Goal: Task Accomplishment & Management: Manage account settings

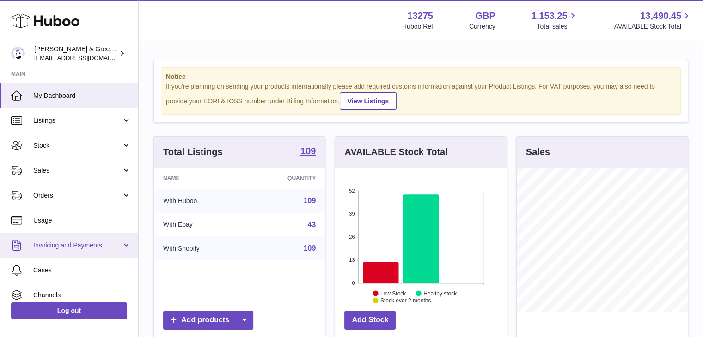
scroll to position [57, 0]
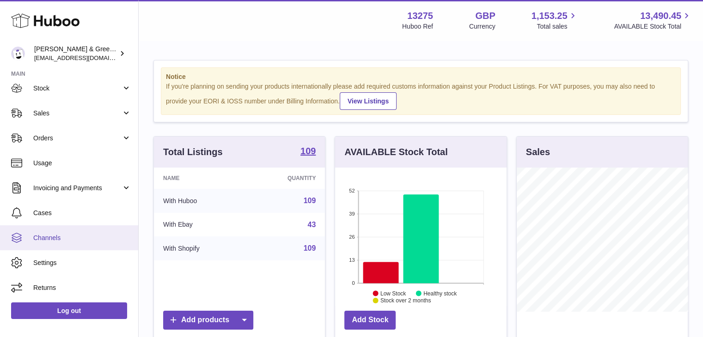
click at [57, 237] on span "Channels" at bounding box center [82, 238] width 98 height 9
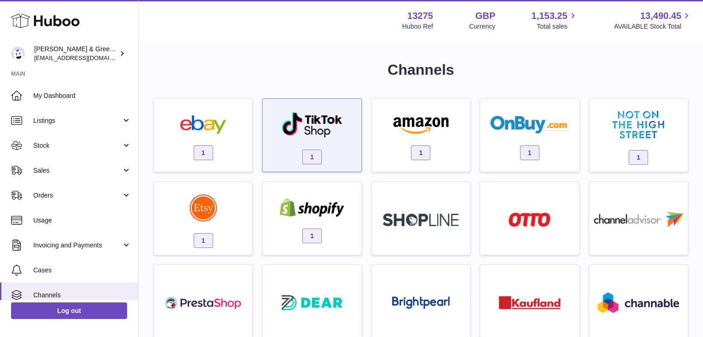
click at [319, 114] on img at bounding box center [312, 124] width 62 height 27
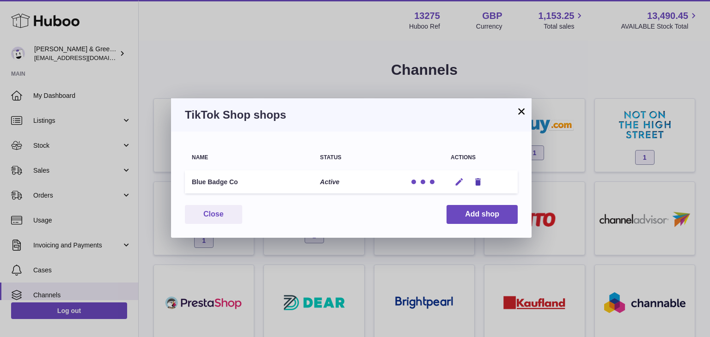
click at [459, 185] on icon "button" at bounding box center [459, 183] width 10 height 10
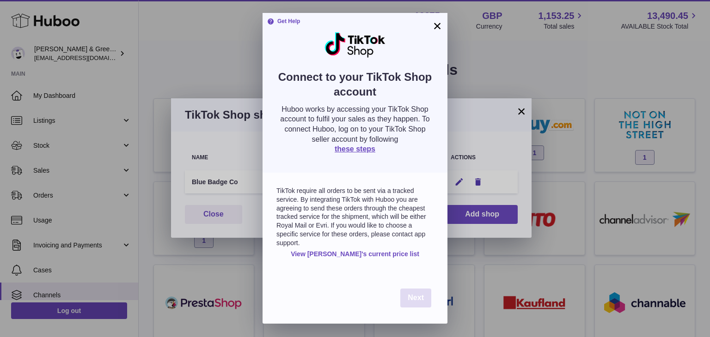
click at [417, 300] on span "Next" at bounding box center [416, 298] width 16 height 8
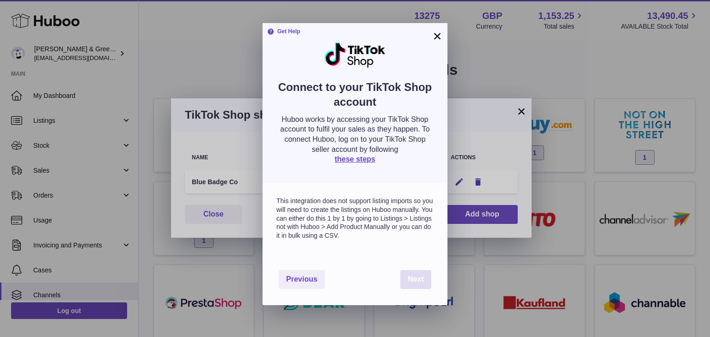
click at [408, 289] on button "Next" at bounding box center [415, 279] width 31 height 19
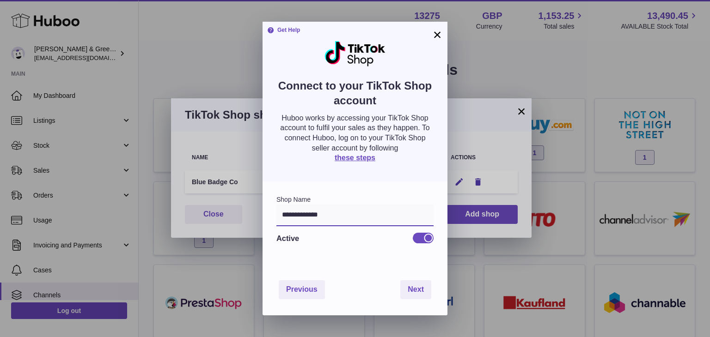
click at [346, 217] on input "**********" at bounding box center [354, 215] width 157 height 22
click at [437, 36] on button "×" at bounding box center [437, 34] width 11 height 11
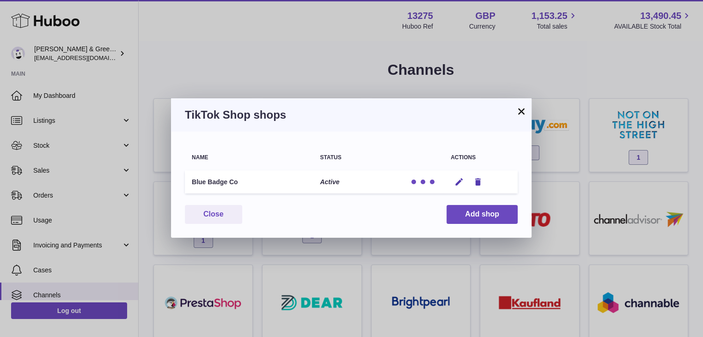
click at [521, 110] on button "×" at bounding box center [521, 111] width 11 height 11
